Goal: Task Accomplishment & Management: Complete application form

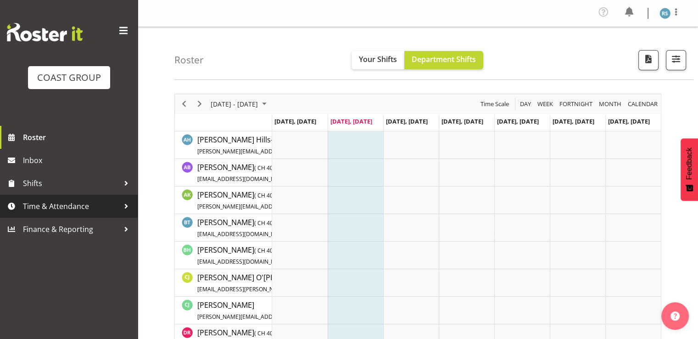
click at [75, 210] on span "Time & Attendance" at bounding box center [71, 206] width 96 height 14
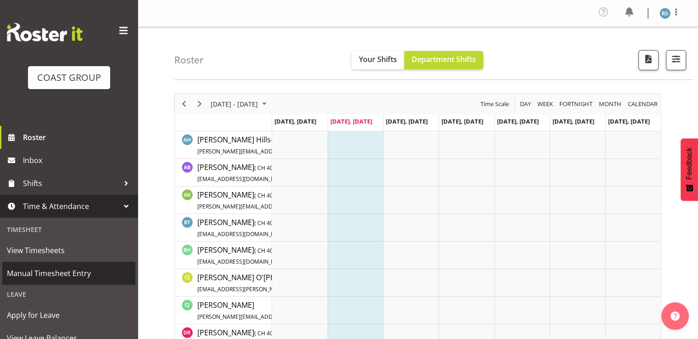
click at [63, 274] on span "Manual Timesheet Entry" at bounding box center [69, 273] width 124 height 14
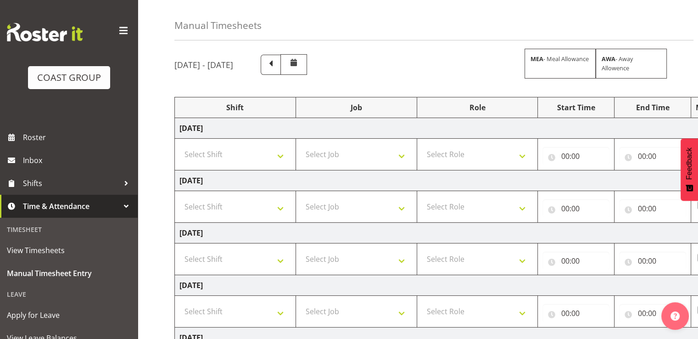
scroll to position [46, 0]
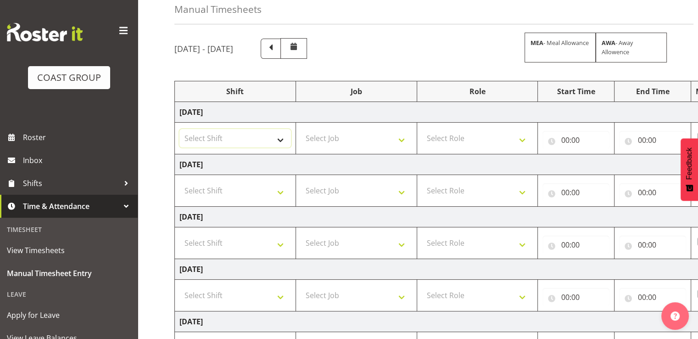
click at [244, 135] on select "Select Shift Break AHICE Break ATSNZ Break All Blacks casual Break Arts canty B…" at bounding box center [235, 138] width 112 height 18
select select "62216"
click at [179, 129] on select "Select Shift Break AHICE Break ATSNZ Break All Blacks casual Break Arts canty B…" at bounding box center [235, 138] width 112 height 18
click at [272, 187] on select "Select Shift Break AHICE Break ATSNZ Break All Blacks casual Break Arts canty B…" at bounding box center [235, 190] width 112 height 18
select select "62216"
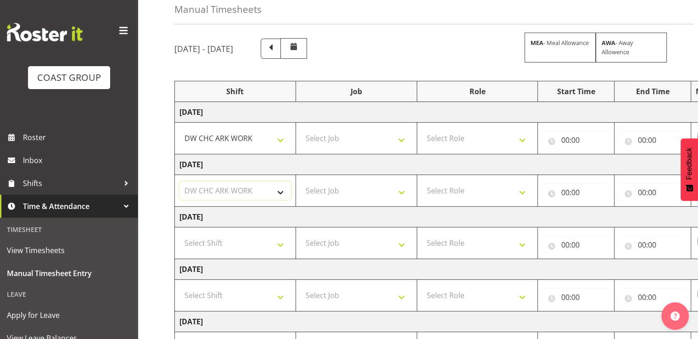
click at [179, 181] on select "Select Shift Break AHICE Break ATSNZ Break All Blacks casual Break Arts canty B…" at bounding box center [235, 190] width 112 height 18
click at [263, 234] on select "Select Shift Break AHICE Break ATSNZ Break All Blacks casual Break Arts canty B…" at bounding box center [235, 243] width 112 height 18
click at [179, 234] on select "Select Shift Break AHICE Break ATSNZ Break All Blacks casual Break Arts canty B…" at bounding box center [235, 243] width 112 height 18
click at [248, 241] on select "Break AHICE Break ATSNZ Break All Blacks casual Break Arts canty Break Baby exp…" at bounding box center [235, 243] width 112 height 18
select select "62216"
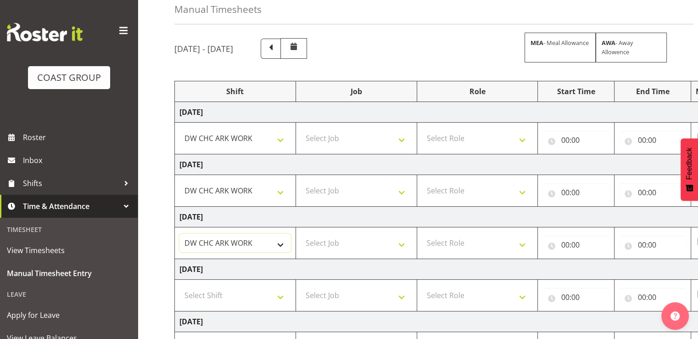
click at [179, 234] on select "Break AHICE Break ATSNZ Break All Blacks casual Break Arts canty Break Baby exp…" at bounding box center [235, 243] width 112 height 18
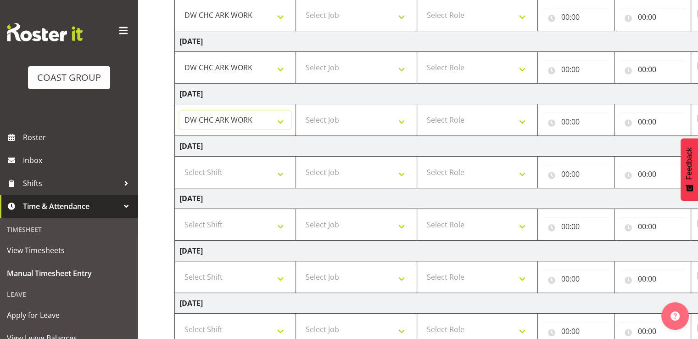
scroll to position [229, 0]
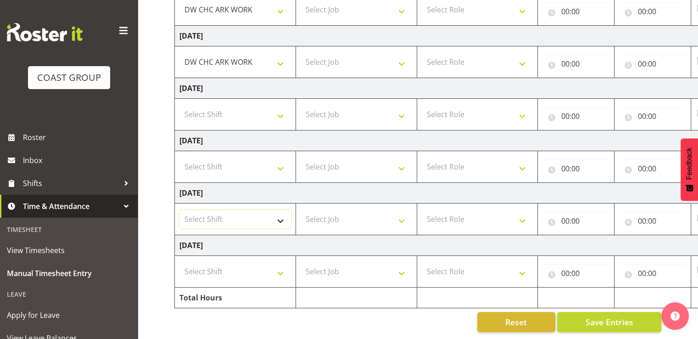
click at [243, 218] on select "Select Shift Break AHICE Break ATSNZ Break All Blacks casual Break Arts canty B…" at bounding box center [235, 219] width 112 height 18
select select "62216"
click at [179, 210] on select "Select Shift Break AHICE Break ATSNZ Break All Blacks casual Break Arts canty B…" at bounding box center [235, 219] width 112 height 18
click at [217, 269] on select "Select Shift Break AHICE Break ATSNZ Break All Blacks casual Break Arts canty B…" at bounding box center [235, 271] width 112 height 18
select select "62216"
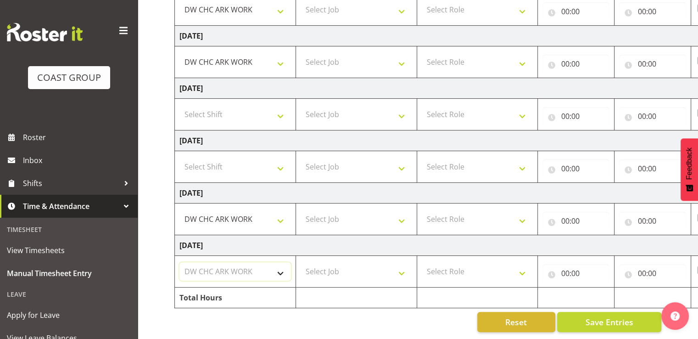
click at [179, 262] on select "Select Shift Break AHICE Break ATSNZ Break All Blacks casual Break Arts canty B…" at bounding box center [235, 271] width 112 height 18
click at [341, 270] on select "Select Job 1 Carlton Events 1 Carlton Hamilton 1 Carlton Wellington 1 EHS WAREH…" at bounding box center [357, 271] width 112 height 18
select select "9477"
click at [301, 262] on select "Select Job 1 Carlton Events 1 Carlton Hamilton 1 Carlton Wellington 1 EHS WAREH…" at bounding box center [357, 271] width 112 height 18
click at [363, 213] on select "Select Job 1 Carlton Events 1 Carlton Hamilton 1 Carlton Wellington 1 EHS WAREH…" at bounding box center [357, 219] width 112 height 18
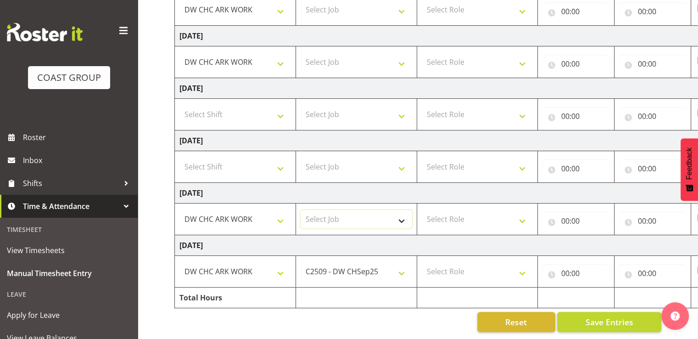
select select "9477"
click at [301, 210] on select "Select Job 1 Carlton Events 1 Carlton Hamilton 1 Carlton Wellington 1 EHS WAREH…" at bounding box center [357, 219] width 112 height 18
click at [370, 161] on select "Select Job 1 Carlton Events 1 Carlton Hamilton 1 Carlton Wellington 1 EHS WAREH…" at bounding box center [357, 166] width 112 height 18
select select "9477"
click at [301, 157] on select "Select Job 1 Carlton Events 1 Carlton Hamilton 1 Carlton Wellington 1 EHS WAREH…" at bounding box center [357, 166] width 112 height 18
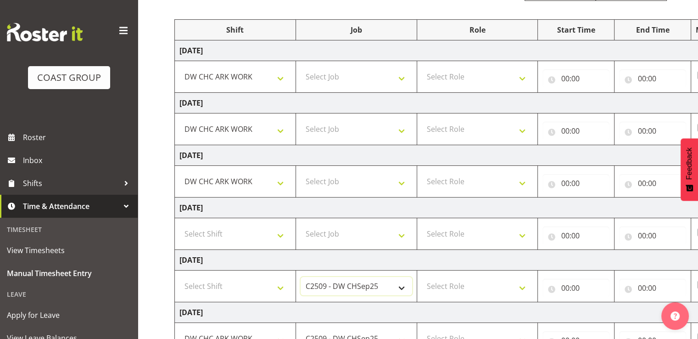
scroll to position [92, 0]
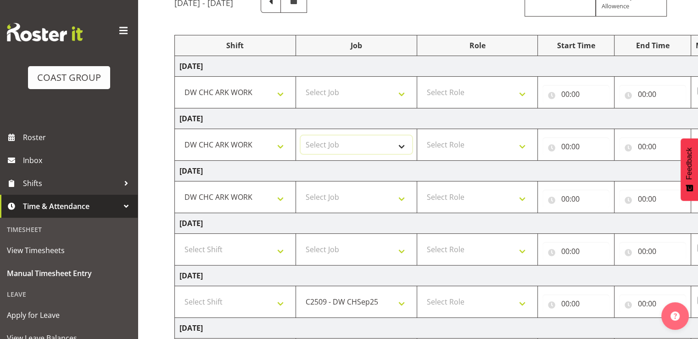
click at [373, 153] on select "Select Job 1 Carlton Events 1 Carlton Hamilton 1 Carlton Wellington 1 EHS WAREH…" at bounding box center [357, 144] width 112 height 18
select select "9477"
click at [301, 135] on select "Select Job 1 Carlton Events 1 Carlton Hamilton 1 Carlton Wellington 1 EHS WAREH…" at bounding box center [357, 144] width 112 height 18
click at [371, 98] on select "Select Job 1 Carlton Events 1 Carlton Hamilton 1 Carlton Wellington 1 EHS WAREH…" at bounding box center [357, 92] width 112 height 18
select select "9477"
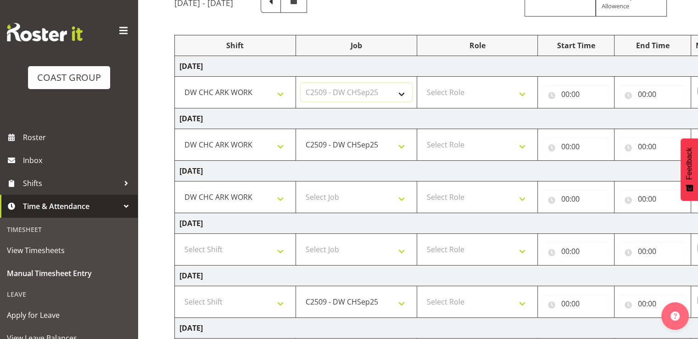
click at [301, 83] on select "Select Job 1 Carlton Events 1 Carlton Hamilton 1 Carlton Wellington 1 EHS WAREH…" at bounding box center [357, 92] width 112 height 18
click at [473, 95] on select "Select Role SIGNWRITER Signwriter EHS CHC OPS" at bounding box center [478, 92] width 112 height 18
select select "41"
click at [422, 83] on select "Select Role SIGNWRITER Signwriter EHS CHC OPS" at bounding box center [478, 92] width 112 height 18
click at [466, 141] on select "Select Role SIGNWRITER Signwriter EHS CHC OPS" at bounding box center [478, 144] width 112 height 18
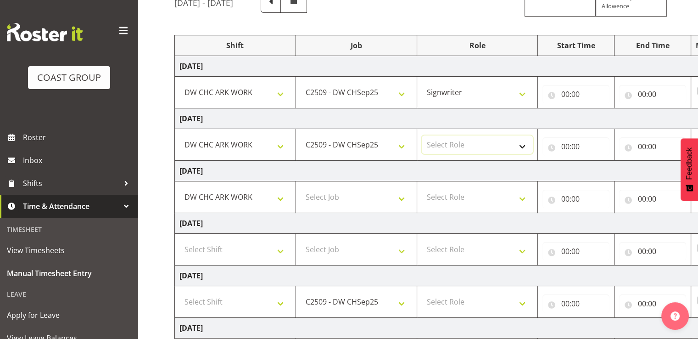
select select "41"
click at [422, 135] on select "Select Role SIGNWRITER Signwriter EHS CHC OPS" at bounding box center [478, 144] width 112 height 18
click at [465, 193] on select "Select Role SIGNWRITER Signwriter EHS CHC OPS" at bounding box center [478, 197] width 112 height 18
select select "41"
click at [422, 188] on select "Select Role SIGNWRITER Signwriter EHS CHC OPS" at bounding box center [478, 197] width 112 height 18
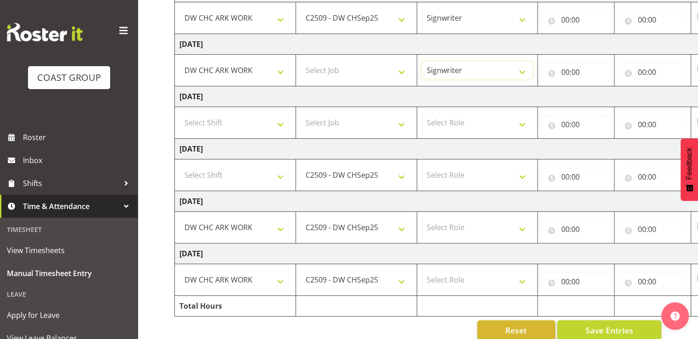
scroll to position [229, 0]
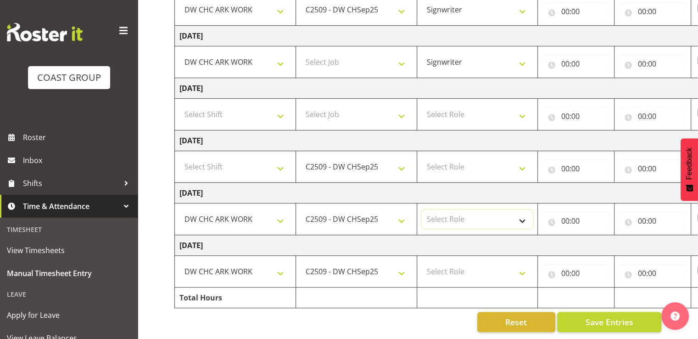
click at [464, 217] on select "Select Role SIGNWRITER Signwriter EHS CHC OPS" at bounding box center [478, 219] width 112 height 18
select select "41"
click at [422, 210] on select "Select Role SIGNWRITER Signwriter EHS CHC OPS" at bounding box center [478, 219] width 112 height 18
click at [468, 262] on select "Select Role SIGNWRITER Signwriter EHS CHC OPS" at bounding box center [478, 271] width 112 height 18
select select "41"
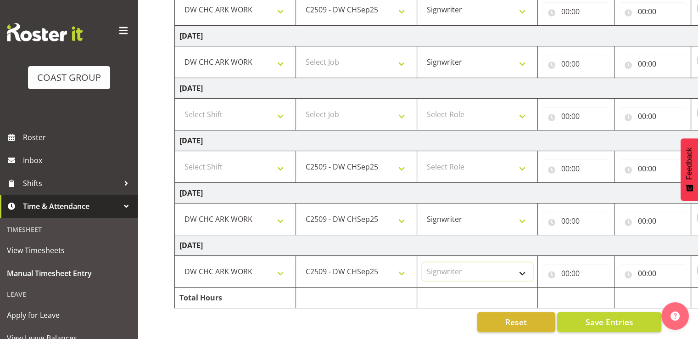
click at [422, 262] on select "Select Role SIGNWRITER Signwriter EHS CHC OPS" at bounding box center [478, 271] width 112 height 18
click at [506, 239] on td "Tuesday 9th September 2025" at bounding box center [496, 245] width 642 height 21
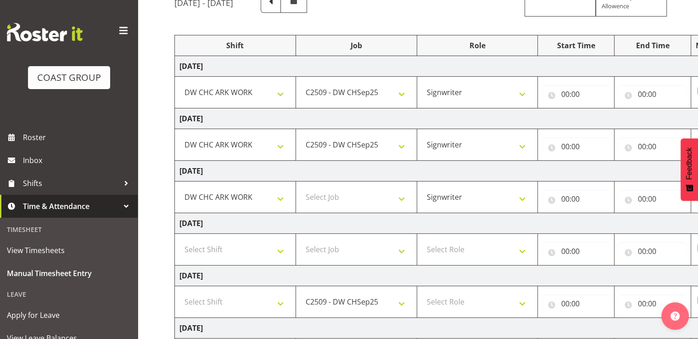
scroll to position [0, 119]
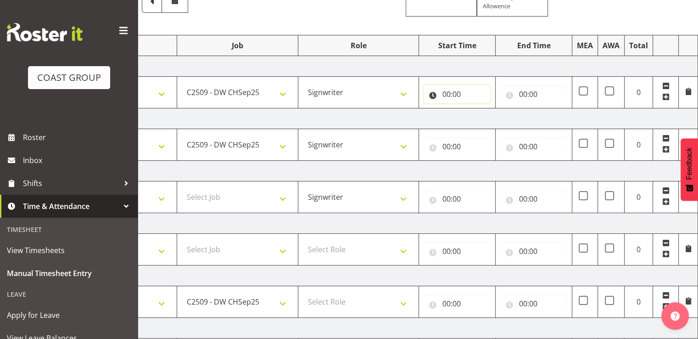
click at [469, 90] on input "00:00" at bounding box center [457, 94] width 67 height 18
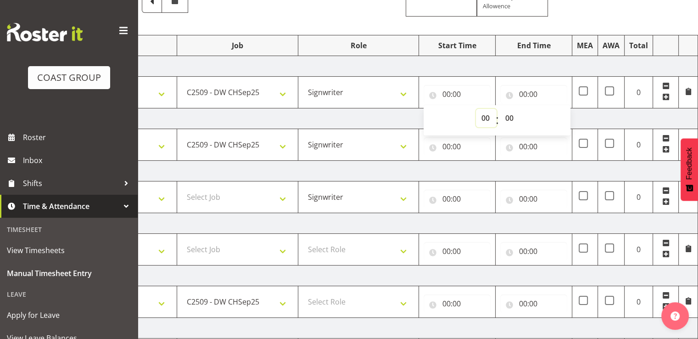
click at [485, 116] on select "00 01 02 03 04 05 06 07 08 09 10 11 12 13 14 15 16 17 18 19 20 21 22 23" at bounding box center [486, 118] width 21 height 18
select select "7"
click at [476, 109] on select "00 01 02 03 04 05 06 07 08 09 10 11 12 13 14 15 16 17 18 19 20 21 22 23" at bounding box center [486, 118] width 21 height 18
type input "07:00"
click at [507, 116] on select "00 01 02 03 04 05 06 07 08 09 10 11 12 13 14 15 16 17 18 19 20 21 22 23 24 25 2…" at bounding box center [510, 118] width 21 height 18
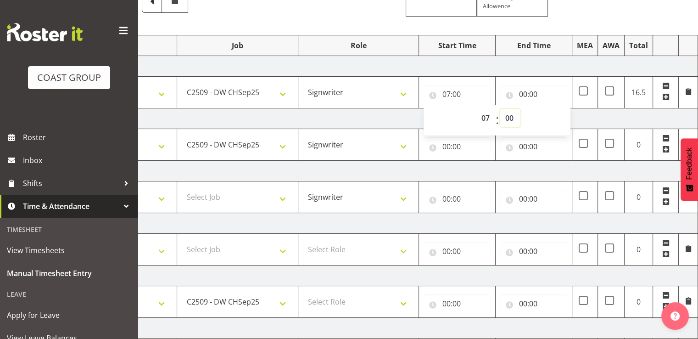
select select "30"
click at [500, 109] on select "00 01 02 03 04 05 06 07 08 09 10 11 12 13 14 15 16 17 18 19 20 21 22 23 24 25 2…" at bounding box center [510, 118] width 21 height 18
type input "07:30"
click at [540, 96] on input "00:00" at bounding box center [533, 94] width 67 height 18
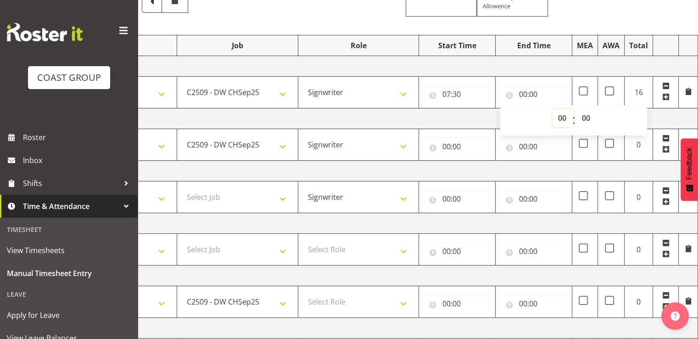
click at [561, 116] on select "00 01 02 03 04 05 06 07 08 09 10 11 12 13 14 15 16 17 18 19 20 21 22 23" at bounding box center [562, 118] width 21 height 18
select select "17"
click at [552, 109] on select "00 01 02 03 04 05 06 07 08 09 10 11 12 13 14 15 16 17 18 19 20 21 22 23" at bounding box center [562, 118] width 21 height 18
type input "17:00"
click at [590, 116] on select "00 01 02 03 04 05 06 07 08 09 10 11 12 13 14 15 16 17 18 19 20 21 22 23 24 25 2…" at bounding box center [586, 118] width 21 height 18
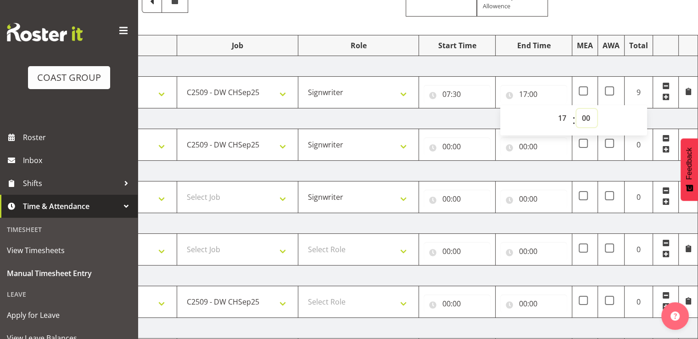
select select "30"
click at [576, 109] on select "00 01 02 03 04 05 06 07 08 09 10 11 12 13 14 15 16 17 18 19 20 21 22 23 24 25 2…" at bounding box center [586, 118] width 21 height 18
type input "17:30"
click at [460, 153] on input "00:00" at bounding box center [457, 146] width 67 height 18
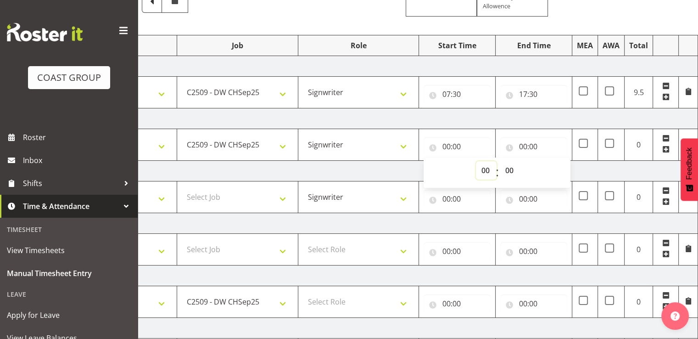
click at [486, 170] on select "00 01 02 03 04 05 06 07 08 09 10 11 12 13 14 15 16 17 18 19 20 21 22 23" at bounding box center [486, 170] width 21 height 18
select select "7"
click at [476, 161] on select "00 01 02 03 04 05 06 07 08 09 10 11 12 13 14 15 16 17 18 19 20 21 22 23" at bounding box center [486, 170] width 21 height 18
type input "07:00"
click at [510, 174] on select "00 01 02 03 04 05 06 07 08 09 10 11 12 13 14 15 16 17 18 19 20 21 22 23 24 25 2…" at bounding box center [510, 170] width 21 height 18
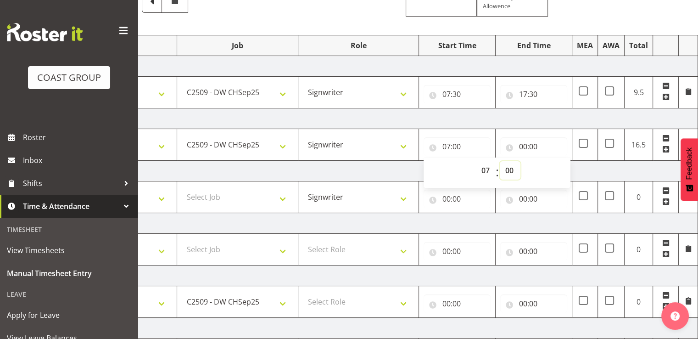
select select "30"
click at [500, 161] on select "00 01 02 03 04 05 06 07 08 09 10 11 12 13 14 15 16 17 18 19 20 21 22 23 24 25 2…" at bounding box center [510, 170] width 21 height 18
type input "07:30"
click at [530, 144] on input "00:00" at bounding box center [533, 146] width 67 height 18
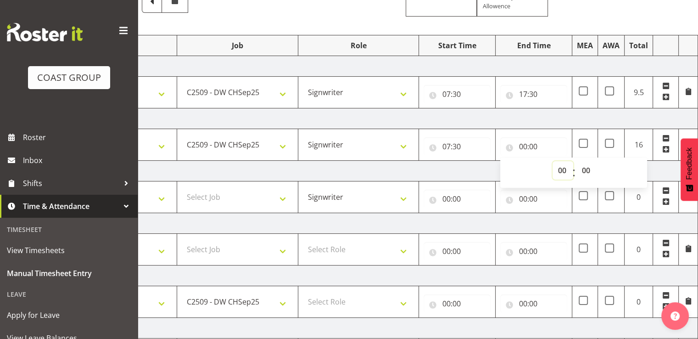
click at [558, 167] on select "00 01 02 03 04 05 06 07 08 09 10 11 12 13 14 15 16 17 18 19 20 21 22 23" at bounding box center [562, 170] width 21 height 18
select select "17"
click at [552, 161] on select "00 01 02 03 04 05 06 07 08 09 10 11 12 13 14 15 16 17 18 19 20 21 22 23" at bounding box center [562, 170] width 21 height 18
type input "17:00"
click at [586, 166] on select "00 01 02 03 04 05 06 07 08 09 10 11 12 13 14 15 16 17 18 19 20 21 22 23 24 25 2…" at bounding box center [586, 170] width 21 height 18
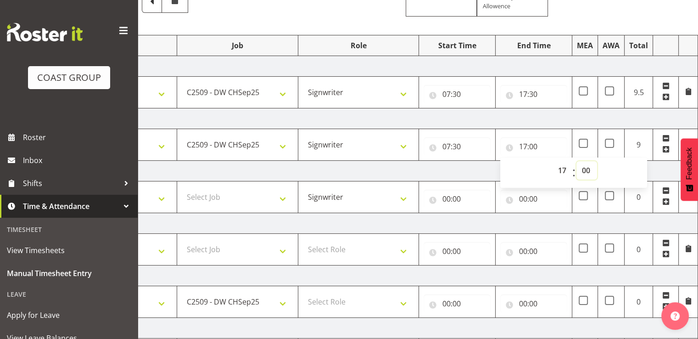
select select "30"
click at [576, 161] on select "00 01 02 03 04 05 06 07 08 09 10 11 12 13 14 15 16 17 18 19 20 21 22 23 24 25 2…" at bounding box center [586, 170] width 21 height 18
type input "17:30"
click at [442, 194] on input "00:00" at bounding box center [457, 199] width 67 height 18
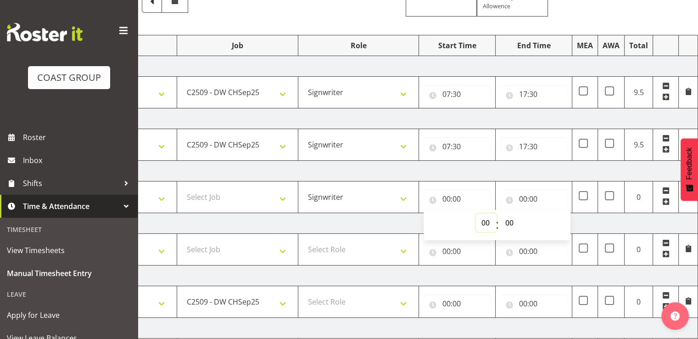
click at [482, 220] on select "00 01 02 03 04 05 06 07 08 09 10 11 12 13 14 15 16 17 18 19 20 21 22 23" at bounding box center [486, 222] width 21 height 18
select select "8"
click at [476, 213] on select "00 01 02 03 04 05 06 07 08 09 10 11 12 13 14 15 16 17 18 19 20 21 22 23" at bounding box center [486, 222] width 21 height 18
type input "08:00"
click at [524, 200] on input "00:00" at bounding box center [533, 199] width 67 height 18
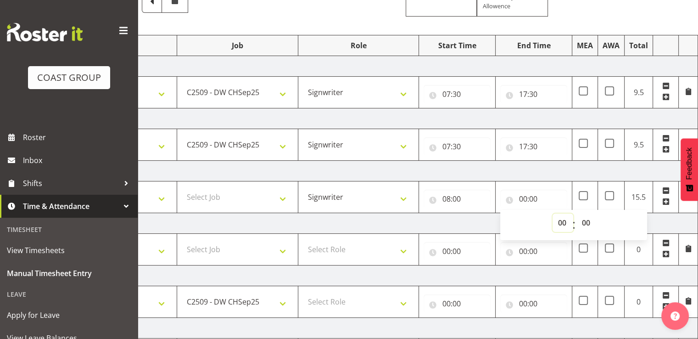
click at [558, 222] on select "00 01 02 03 04 05 06 07 08 09 10 11 12 13 14 15 16 17 18 19 20 21 22 23" at bounding box center [562, 222] width 21 height 18
select select "16"
click at [552, 213] on select "00 01 02 03 04 05 06 07 08 09 10 11 12 13 14 15 16 17 18 19 20 21 22 23" at bounding box center [562, 222] width 21 height 18
type input "16:00"
click at [585, 224] on select "00 01 02 03 04 05 06 07 08 09 10 11 12 13 14 15 16 17 18 19 20 21 22 23 24 25 2…" at bounding box center [586, 222] width 21 height 18
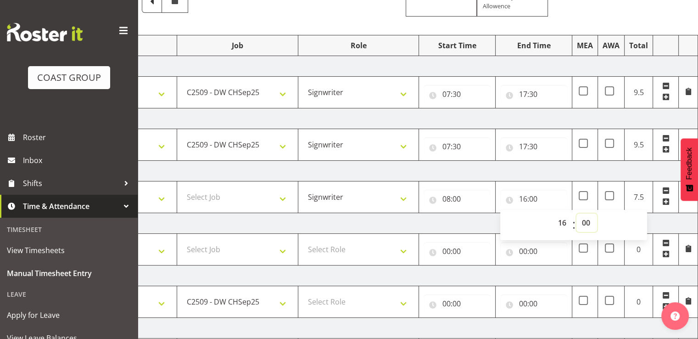
select select "30"
click at [576, 213] on select "00 01 02 03 04 05 06 07 08 09 10 11 12 13 14 15 16 17 18 19 20 21 22 23 24 25 2…" at bounding box center [586, 222] width 21 height 18
type input "16:30"
click at [572, 166] on td "Friday 5th September 2025" at bounding box center [377, 171] width 642 height 21
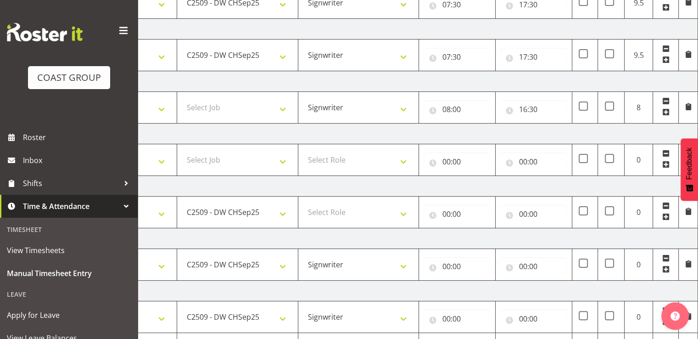
scroll to position [229, 0]
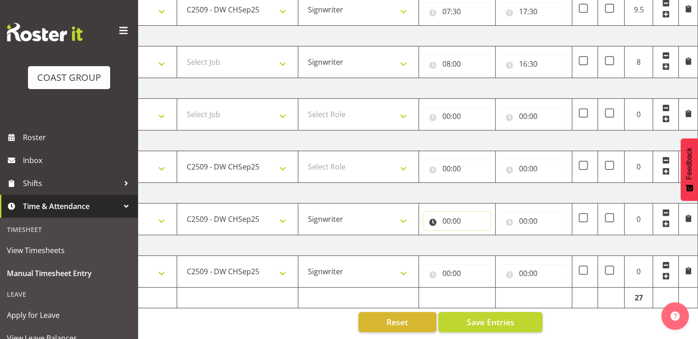
click at [467, 212] on input "00:00" at bounding box center [457, 221] width 67 height 18
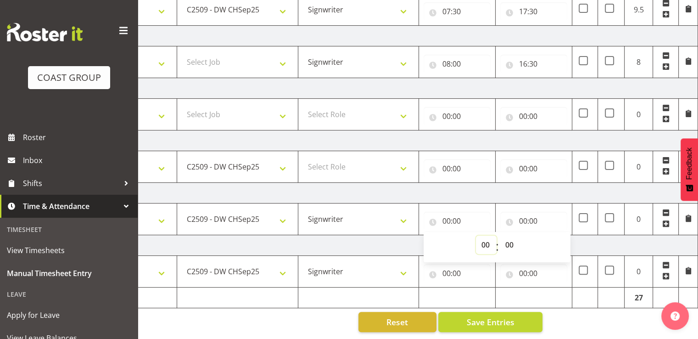
click at [486, 241] on select "00 01 02 03 04 05 06 07 08 09 10 11 12 13 14 15 16 17 18 19 20 21 22 23" at bounding box center [486, 244] width 21 height 18
select select "8"
click at [476, 235] on select "00 01 02 03 04 05 06 07 08 09 10 11 12 13 14 15 16 17 18 19 20 21 22 23" at bounding box center [486, 244] width 21 height 18
type input "08:00"
click at [530, 214] on input "00:00" at bounding box center [533, 221] width 67 height 18
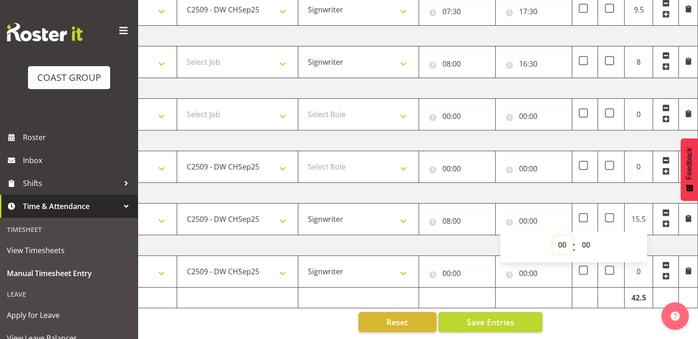
click at [558, 240] on select "00 01 02 03 04 05 06 07 08 09 10 11 12 13 14 15 16 17 18 19 20 21 22 23" at bounding box center [562, 244] width 21 height 18
select select "17"
click at [552, 235] on select "00 01 02 03 04 05 06 07 08 09 10 11 12 13 14 15 16 17 18 19 20 21 22 23" at bounding box center [562, 244] width 21 height 18
type input "17:00"
click at [487, 268] on input "00:00" at bounding box center [457, 273] width 67 height 18
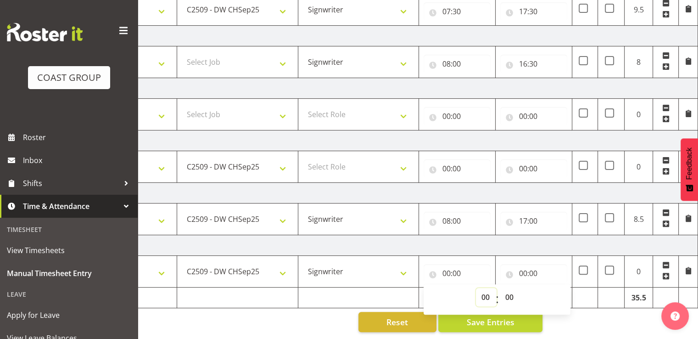
click at [489, 296] on select "00 01 02 03 04 05 06 07 08 09 10 11 12 13 14 15 16 17 18 19 20 21 22 23" at bounding box center [486, 297] width 21 height 18
select select "8"
click at [476, 288] on select "00 01 02 03 04 05 06 07 08 09 10 11 12 13 14 15 16 17 18 19 20 21 22 23" at bounding box center [486, 297] width 21 height 18
type input "08:00"
click at [524, 268] on input "00:00" at bounding box center [533, 273] width 67 height 18
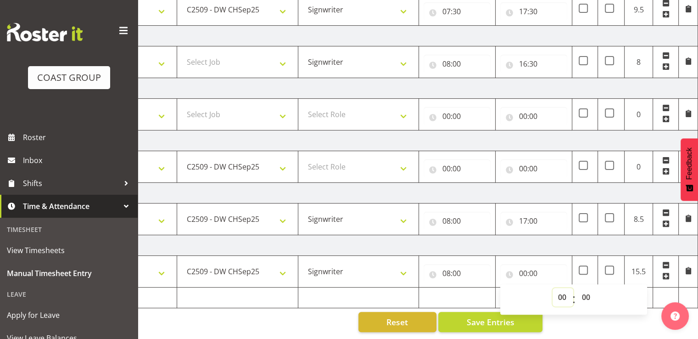
click at [557, 288] on select "00 01 02 03 04 05 06 07 08 09 10 11 12 13 14 15 16 17 18 19 20 21 22 23" at bounding box center [562, 297] width 21 height 18
select select "17"
click at [552, 288] on select "00 01 02 03 04 05 06 07 08 09 10 11 12 13 14 15 16 17 18 19 20 21 22 23" at bounding box center [562, 297] width 21 height 18
type input "17:00"
click at [571, 240] on td "Tuesday 9th September 2025" at bounding box center [377, 245] width 642 height 21
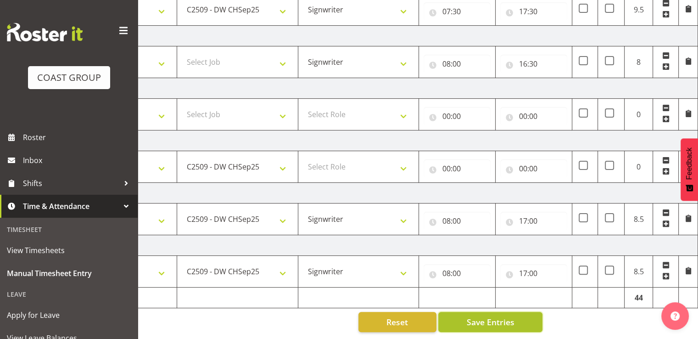
click at [503, 318] on span "Save Entries" at bounding box center [490, 322] width 48 height 12
select select
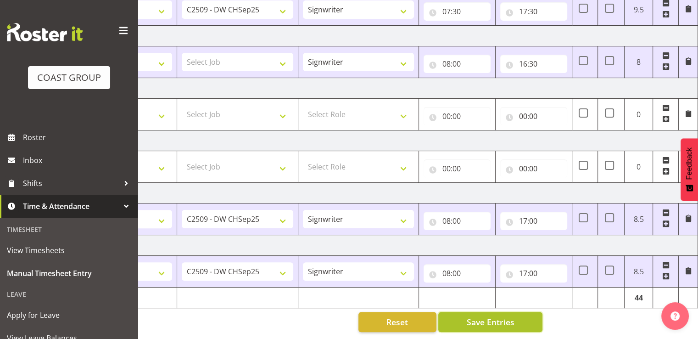
click at [503, 318] on span "Save Entries" at bounding box center [490, 322] width 48 height 12
click at [525, 266] on input "17:00" at bounding box center [533, 273] width 67 height 18
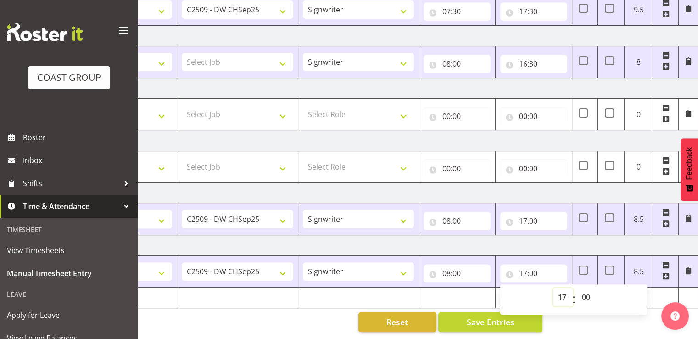
click at [563, 293] on select "00 01 02 03 04 05 06 07 08 09 10 11 12 13 14 15 16 17 18 19 20 21 22 23" at bounding box center [562, 297] width 21 height 18
select select "18"
click at [552, 288] on select "00 01 02 03 04 05 06 07 08 09 10 11 12 13 14 15 16 17 18 19 20 21 22 23" at bounding box center [562, 297] width 21 height 18
type input "18:00"
click at [473, 273] on input "08:00" at bounding box center [457, 273] width 67 height 18
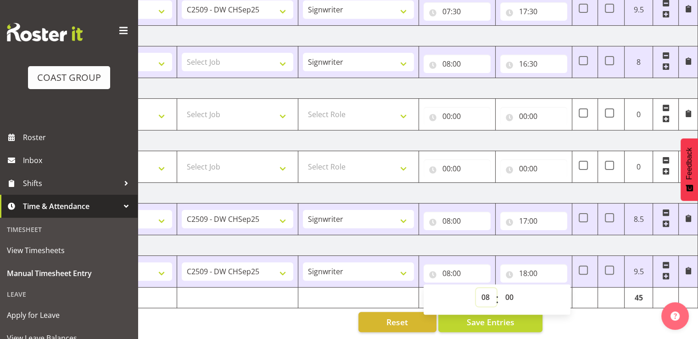
click at [483, 288] on select "00 01 02 03 04 05 06 07 08 09 10 11 12 13 14 15 16 17 18 19 20 21 22 23" at bounding box center [486, 297] width 21 height 18
select select "7"
click at [476, 288] on select "00 01 02 03 04 05 06 07 08 09 10 11 12 13 14 15 16 17 18 19 20 21 22 23" at bounding box center [486, 297] width 21 height 18
type input "07:00"
click at [473, 217] on input "08:00" at bounding box center [457, 221] width 67 height 18
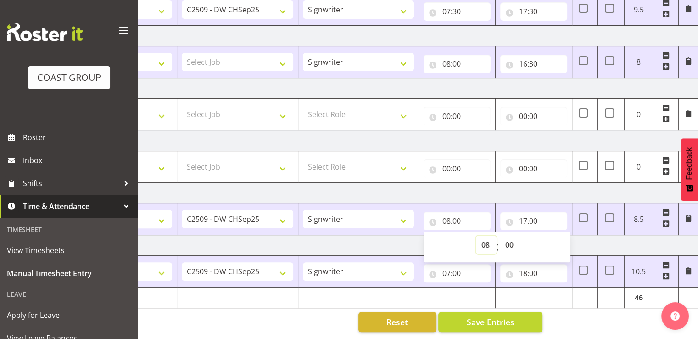
click at [488, 237] on select "00 01 02 03 04 05 06 07 08 09 10 11 12 13 14 15 16 17 18 19 20 21 22 23" at bounding box center [486, 244] width 21 height 18
select select "7"
click at [476, 235] on select "00 01 02 03 04 05 06 07 08 09 10 11 12 13 14 15 16 17 18 19 20 21 22 23" at bounding box center [486, 244] width 21 height 18
type input "07:00"
click at [533, 214] on input "17:00" at bounding box center [533, 221] width 67 height 18
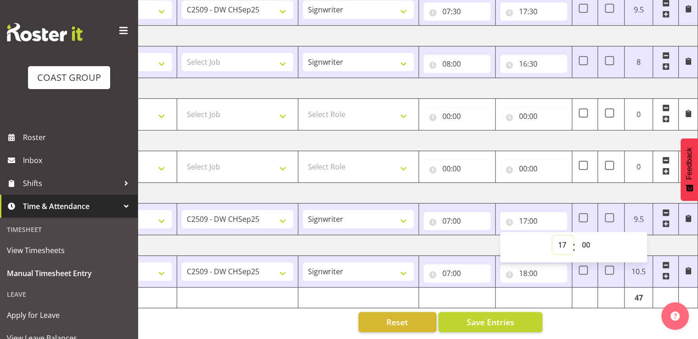
click at [558, 237] on select "00 01 02 03 04 05 06 07 08 09 10 11 12 13 14 15 16 17 18 19 20 21 22 23" at bounding box center [562, 244] width 21 height 18
select select "18"
click at [552, 235] on select "00 01 02 03 04 05 06 07 08 09 10 11 12 13 14 15 16 17 18 19 20 21 22 23" at bounding box center [562, 244] width 21 height 18
type input "18:00"
click at [563, 192] on td "Monday 8th September 2025" at bounding box center [377, 193] width 642 height 21
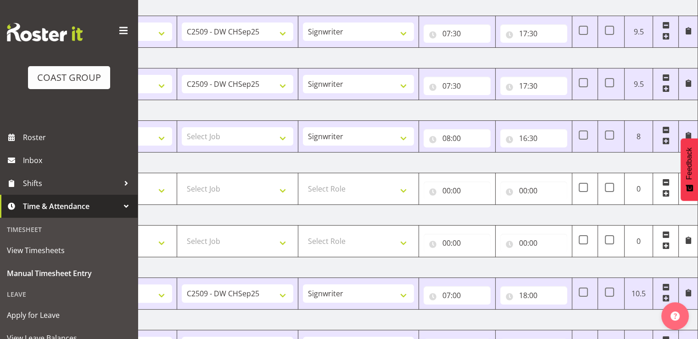
scroll to position [138, 0]
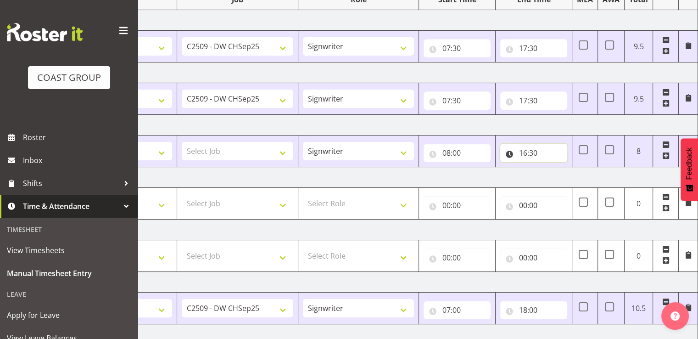
click at [534, 154] on input "16:30" at bounding box center [533, 153] width 67 height 18
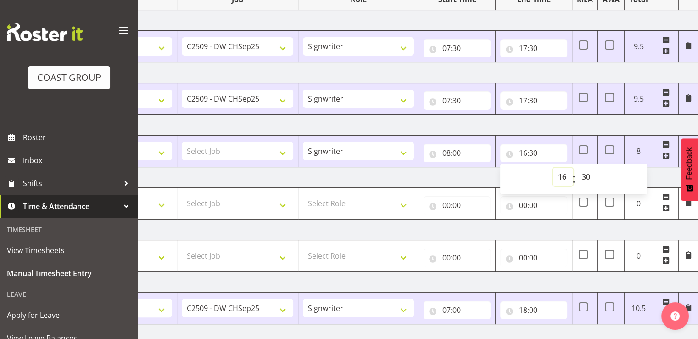
click at [562, 177] on select "00 01 02 03 04 05 06 07 08 09 10 11 12 13 14 15 16 17 18 19 20 21 22 23" at bounding box center [562, 176] width 21 height 18
select select "17"
click at [552, 167] on select "00 01 02 03 04 05 06 07 08 09 10 11 12 13 14 15 16 17 18 19 20 21 22 23" at bounding box center [562, 176] width 21 height 18
type input "17:30"
click at [446, 147] on input "08:00" at bounding box center [457, 153] width 67 height 18
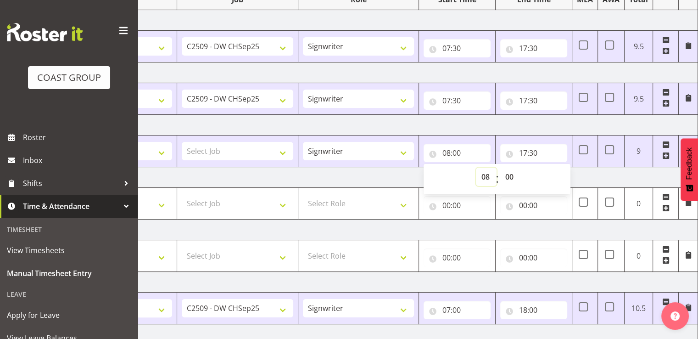
drag, startPoint x: 485, startPoint y: 173, endPoint x: 489, endPoint y: 171, distance: 4.9
click at [485, 173] on select "00 01 02 03 04 05 06 07 08 09 10 11 12 13 14 15 16 17 18 19 20 21 22 23" at bounding box center [486, 176] width 21 height 18
select select "7"
click at [476, 167] on select "00 01 02 03 04 05 06 07 08 09 10 11 12 13 14 15 16 17 18 19 20 21 22 23" at bounding box center [486, 176] width 21 height 18
type input "07:00"
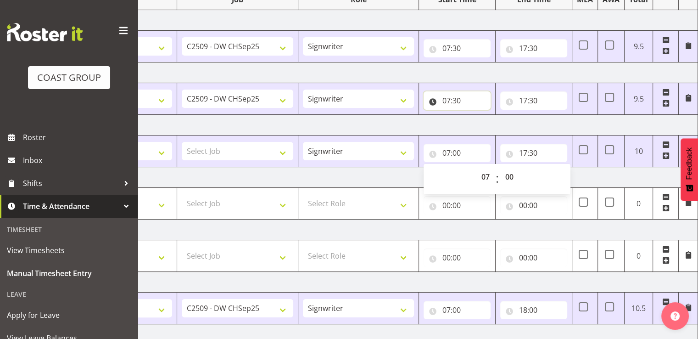
click at [474, 94] on input "07:30" at bounding box center [457, 100] width 67 height 18
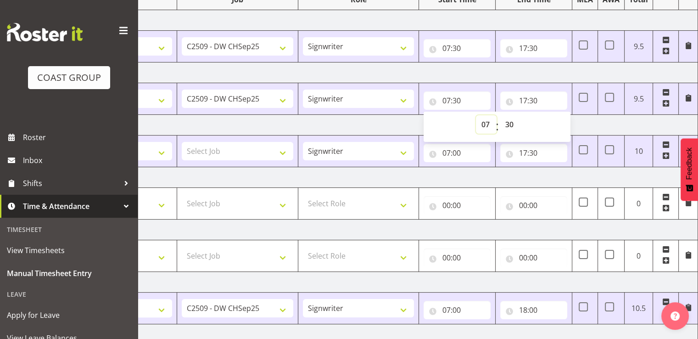
click at [488, 122] on select "00 01 02 03 04 05 06 07 08 09 10 11 12 13 14 15 16 17 18 19 20 21 22 23" at bounding box center [486, 124] width 21 height 18
click at [488, 120] on select "00 01 02 03 04 05 06 07 08 09 10 11 12 13 14 15 16 17 18 19 20 21 22 23" at bounding box center [486, 124] width 21 height 18
select select "6"
click at [476, 115] on select "00 01 02 03 04 05 06 07 08 09 10 11 12 13 14 15 16 17 18 19 20 21 22 23" at bounding box center [486, 124] width 21 height 18
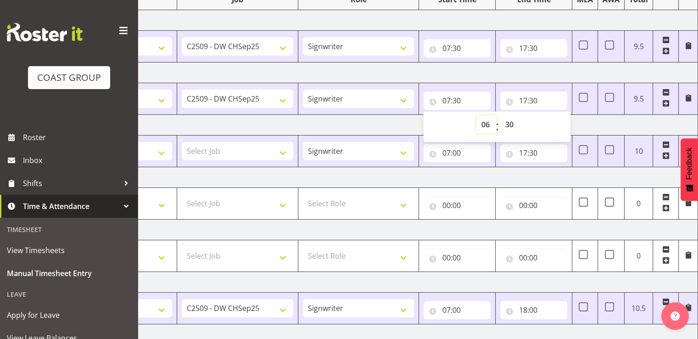
type input "06:30"
click at [530, 103] on input "17:30" at bounding box center [533, 100] width 67 height 18
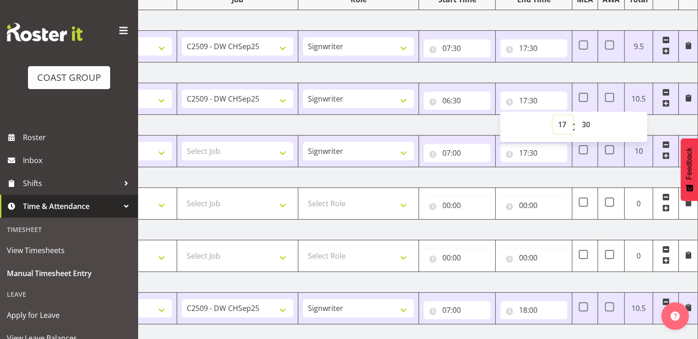
click at [561, 119] on select "00 01 02 03 04 05 06 07 08 09 10 11 12 13 14 15 16 17 18 19 20 21 22 23" at bounding box center [562, 124] width 21 height 18
select select "18"
click at [552, 115] on select "00 01 02 03 04 05 06 07 08 09 10 11 12 13 14 15 16 17 18 19 20 21 22 23" at bounding box center [562, 124] width 21 height 18
type input "18:30"
click at [527, 51] on input "17:30" at bounding box center [533, 48] width 67 height 18
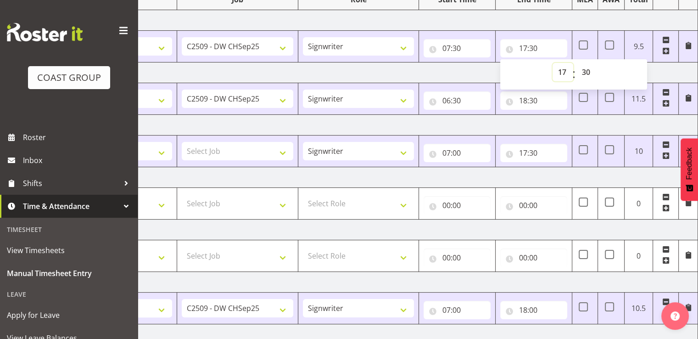
drag, startPoint x: 558, startPoint y: 68, endPoint x: 564, endPoint y: 73, distance: 7.8
click at [558, 68] on select "00 01 02 03 04 05 06 07 08 09 10 11 12 13 14 15 16 17 18 19 20 21 22 23" at bounding box center [562, 72] width 21 height 18
select select "18"
click at [552, 63] on select "00 01 02 03 04 05 06 07 08 09 10 11 12 13 14 15 16 17 18 19 20 21 22 23" at bounding box center [562, 72] width 21 height 18
type input "18:30"
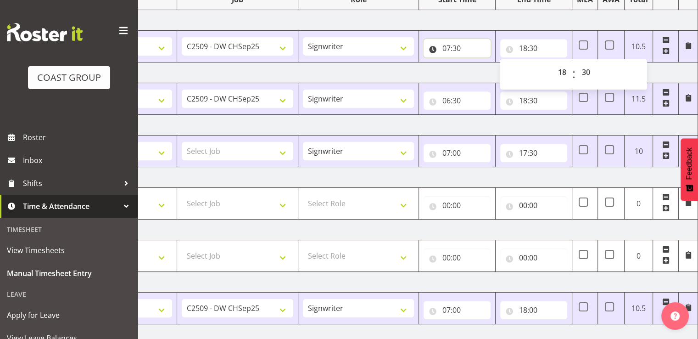
click at [473, 50] on input "07:30" at bounding box center [457, 48] width 67 height 18
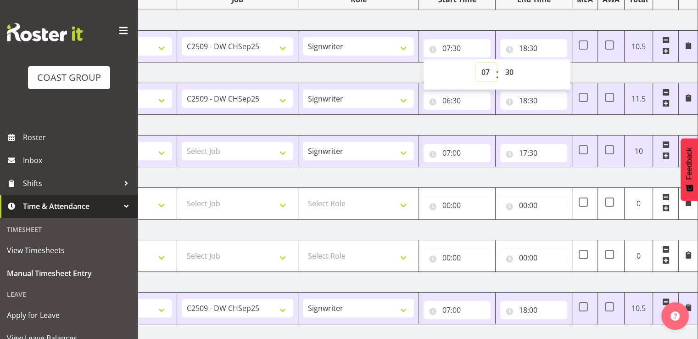
click at [486, 72] on select "00 01 02 03 04 05 06 07 08 09 10 11 12 13 14 15 16 17 18 19 20 21 22 23" at bounding box center [486, 72] width 21 height 18
select select "6"
click at [476, 63] on select "00 01 02 03 04 05 06 07 08 09 10 11 12 13 14 15 16 17 18 19 20 21 22 23" at bounding box center [486, 72] width 21 height 18
type input "06:30"
click at [404, 74] on td "Thursday 4th September 2025" at bounding box center [377, 72] width 642 height 21
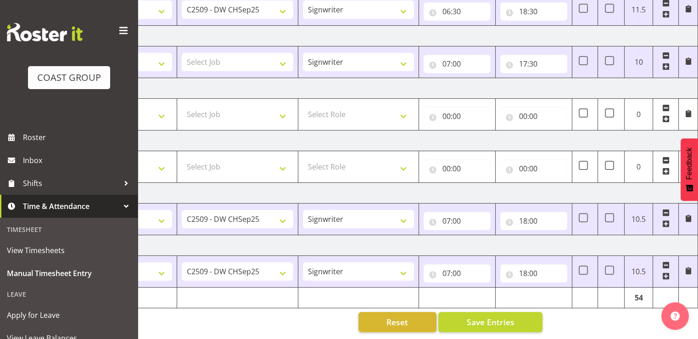
scroll to position [232, 0]
click at [497, 316] on span "Save Entries" at bounding box center [490, 322] width 48 height 12
click at [513, 318] on span "Save Entries" at bounding box center [490, 322] width 48 height 12
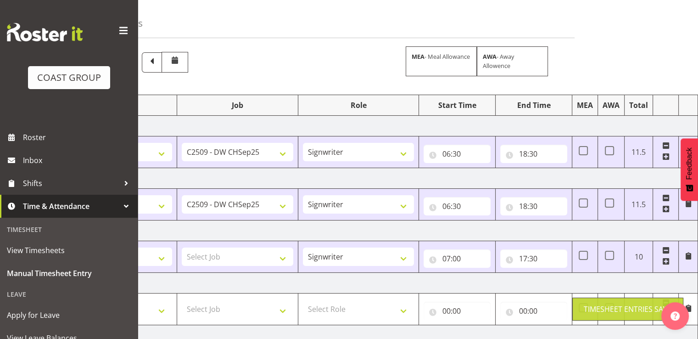
scroll to position [3, 0]
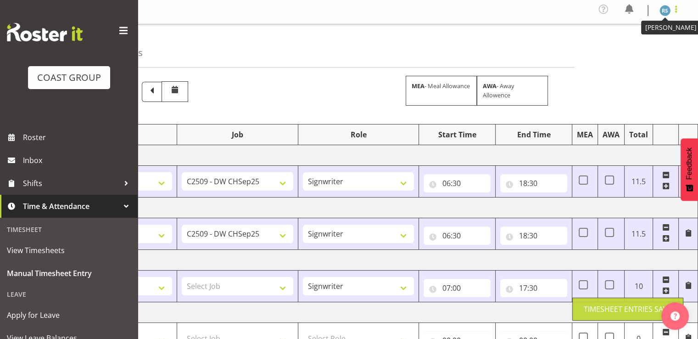
click at [672, 10] on span at bounding box center [675, 9] width 11 height 11
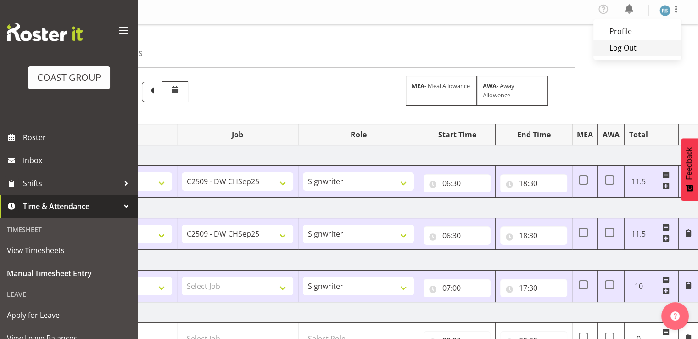
click at [642, 51] on link "Log Out" at bounding box center [637, 47] width 88 height 17
